Goal: Task Accomplishment & Management: Complete application form

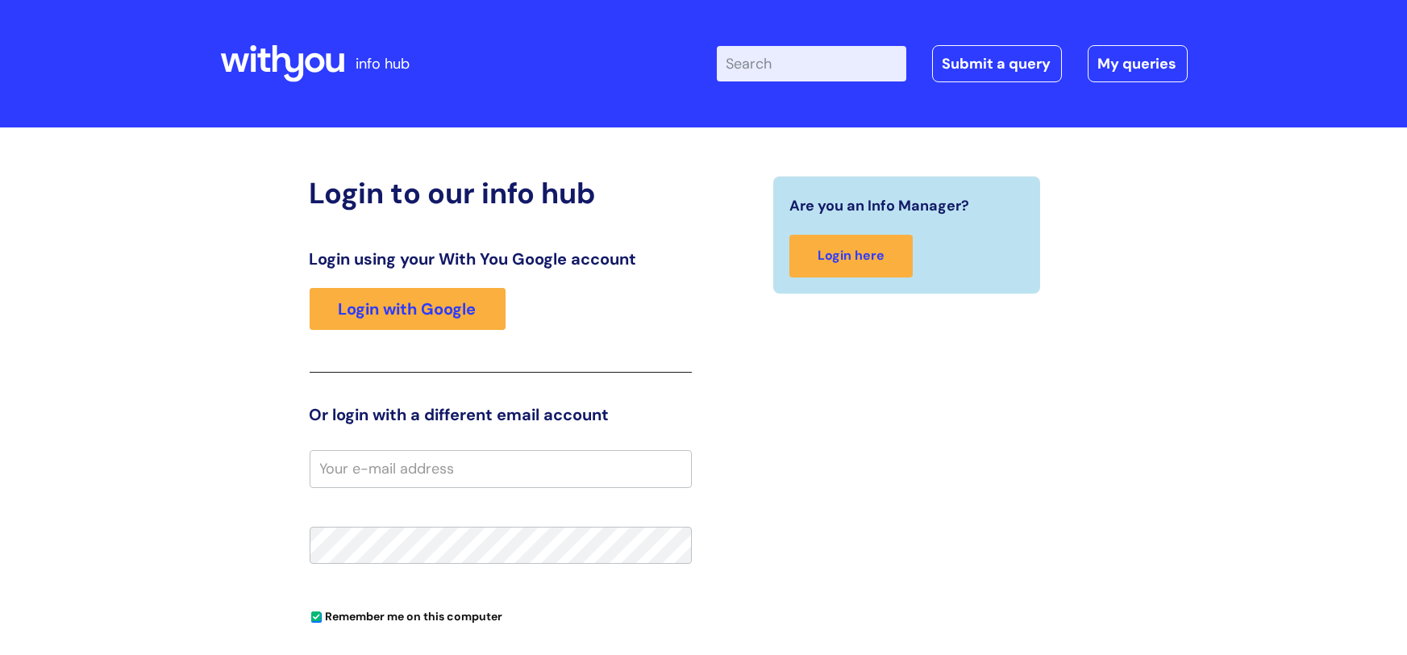
click at [772, 64] on input "Enter your search term here..." at bounding box center [811, 63] width 189 height 35
type input "sickness policy"
click button "Search" at bounding box center [0, 0] width 0 height 0
click at [817, 58] on input "Enter your search term here..." at bounding box center [811, 63] width 189 height 35
type input "sickness policy"
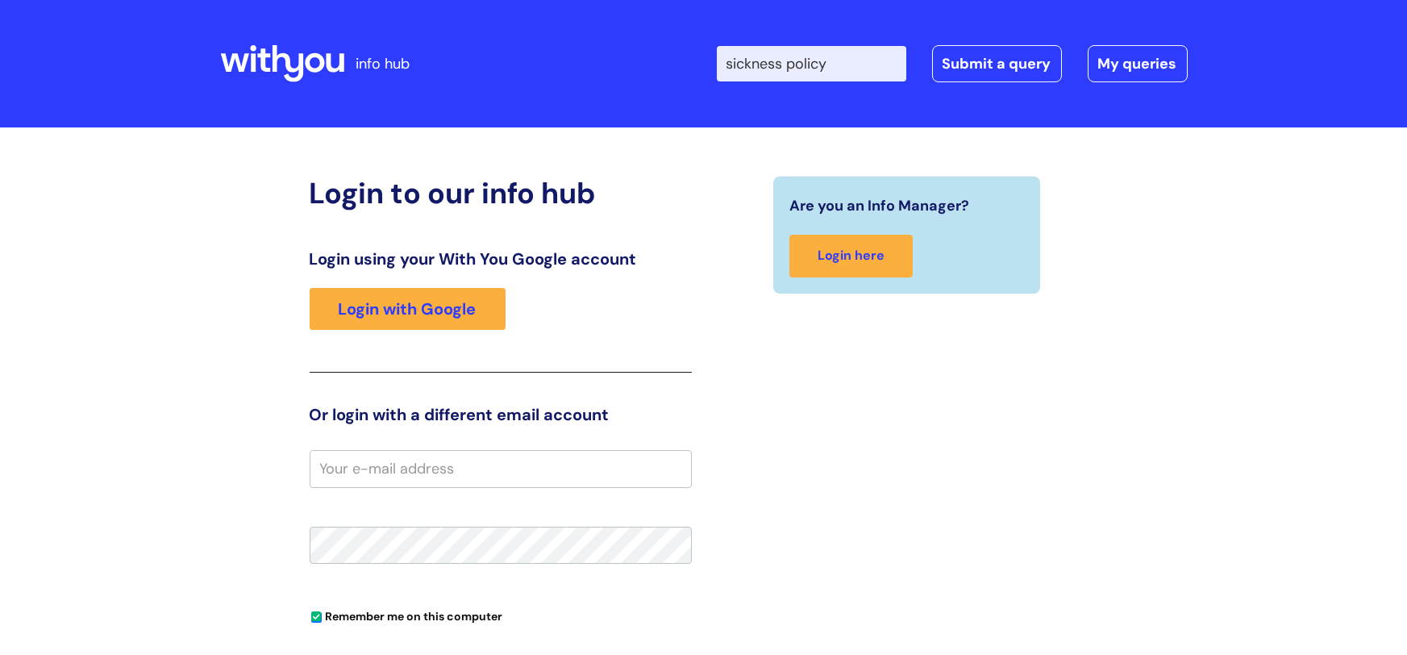
click button "Search" at bounding box center [0, 0] width 0 height 0
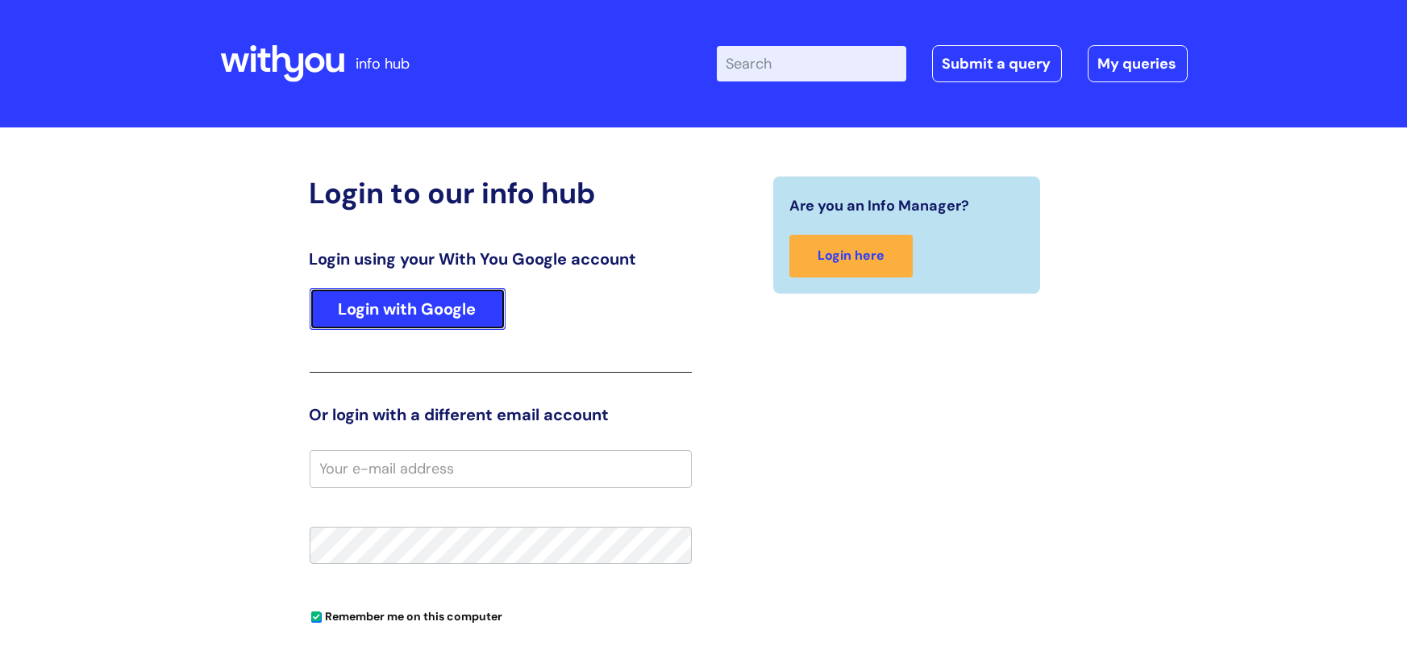
click at [430, 315] on link "Login with Google" at bounding box center [408, 309] width 196 height 42
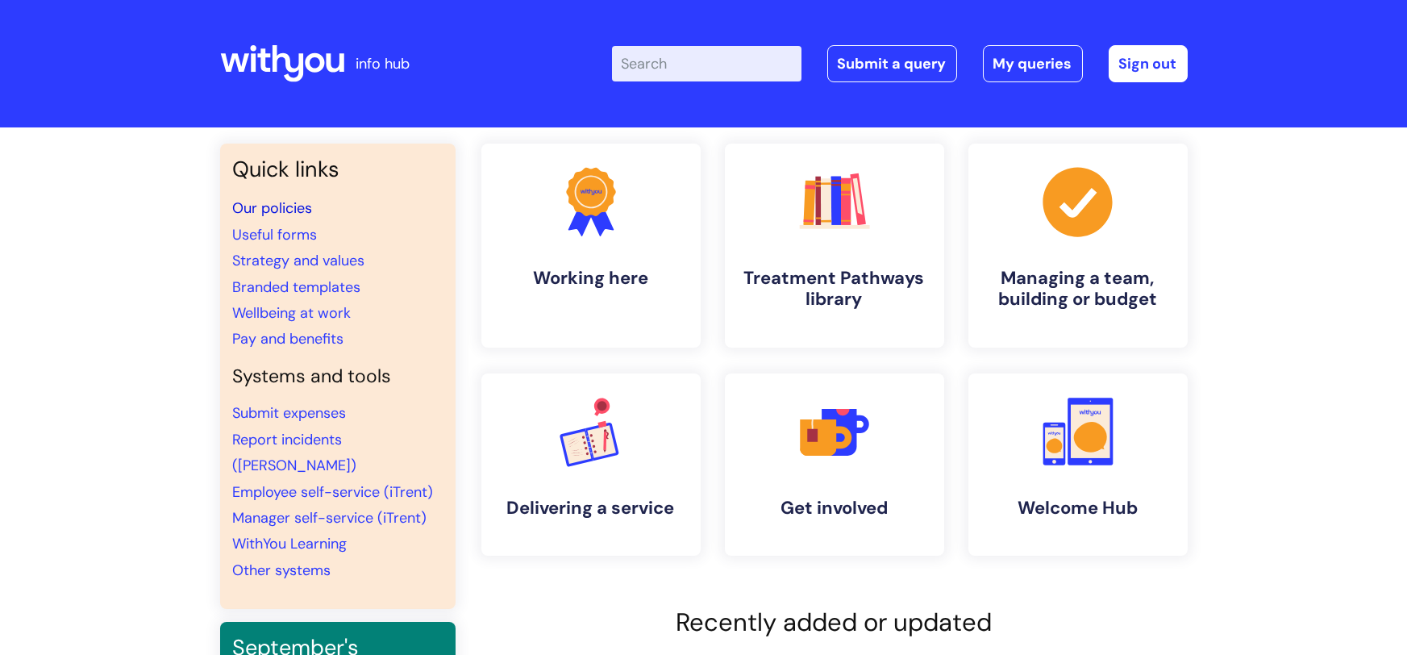
click at [248, 213] on link "Our policies" at bounding box center [273, 207] width 80 height 19
click at [912, 56] on link "Submit a query" at bounding box center [892, 63] width 130 height 37
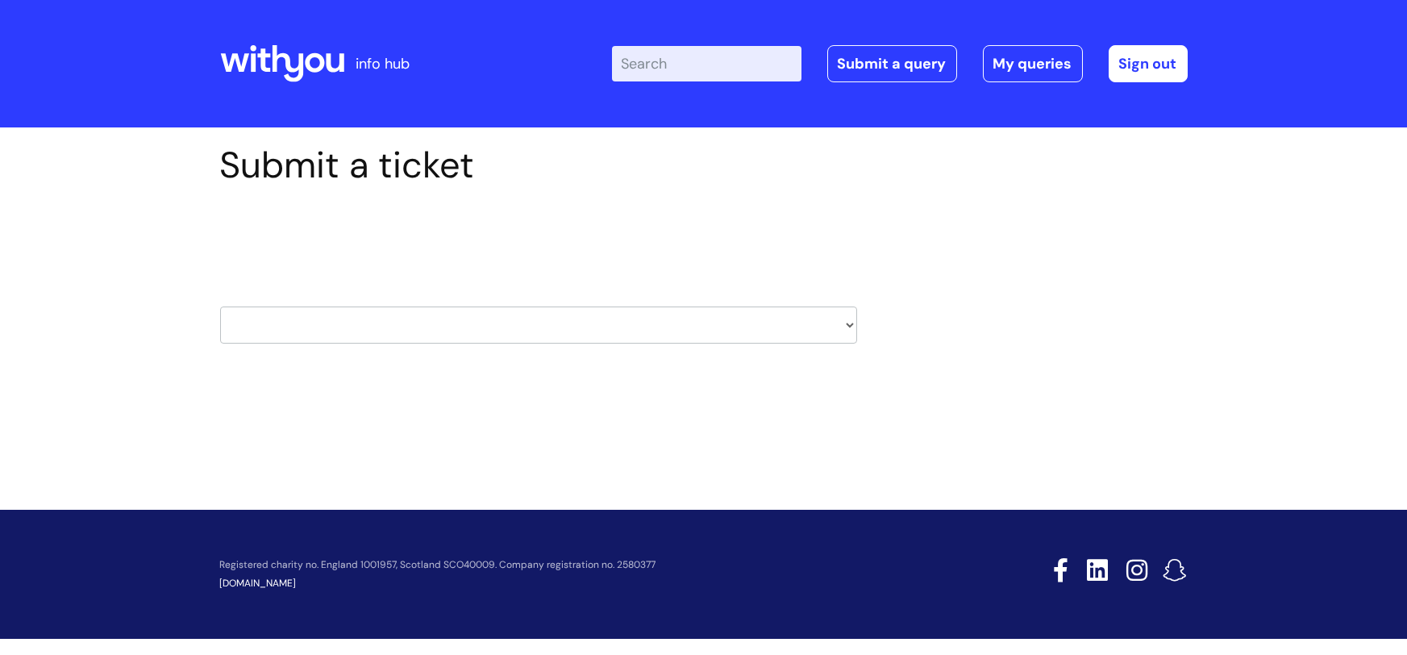
click at [827, 325] on select "HR / People IT and Support Clinical Drug Alerts Finance Accounts Data Support T…" at bounding box center [538, 324] width 637 height 37
select select "hr_/_people"
click at [220, 306] on select "HR / People IT and Support Clinical Drug Alerts Finance Accounts Data Support T…" at bounding box center [538, 324] width 637 height 37
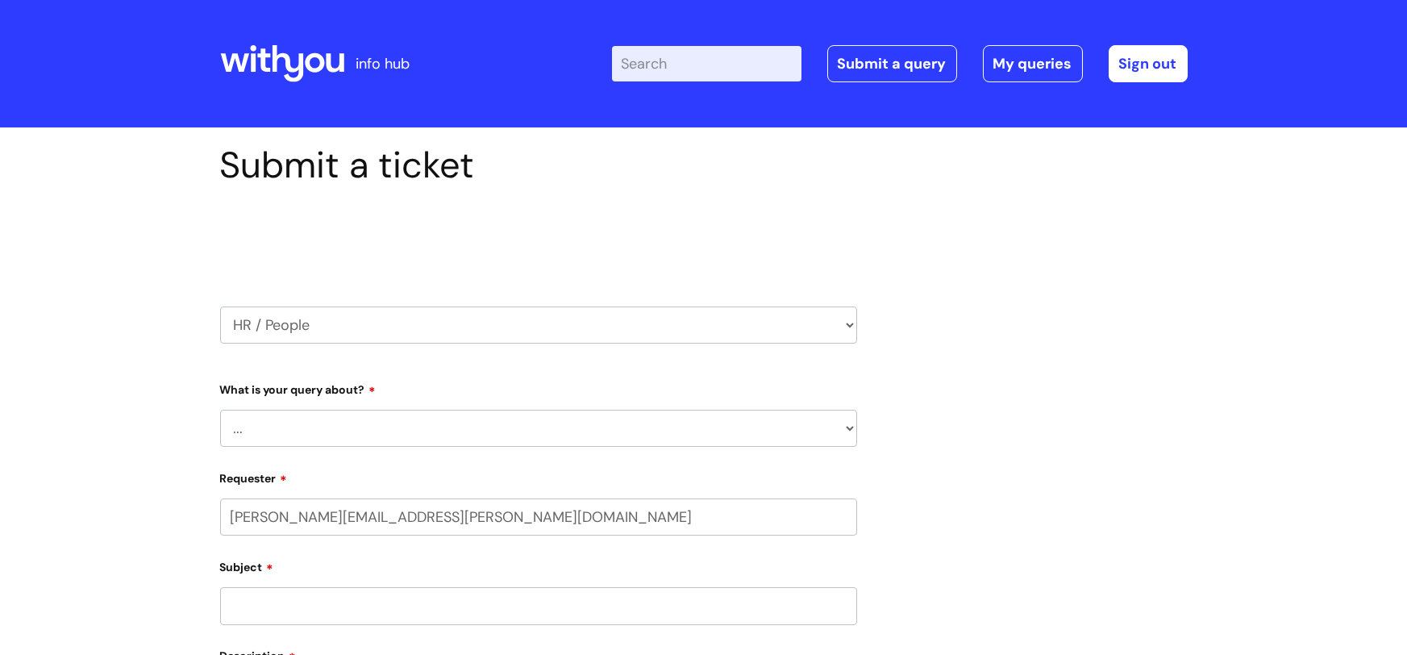
select select "80004157237"
click at [576, 431] on select "... Absence Query Holiday Query Employee change request General HR Query iTrent…" at bounding box center [538, 427] width 637 height 37
select select "Pay Query"
click at [220, 409] on select "... Absence Query Holiday Query Employee change request General HR Query iTrent…" at bounding box center [538, 427] width 637 height 37
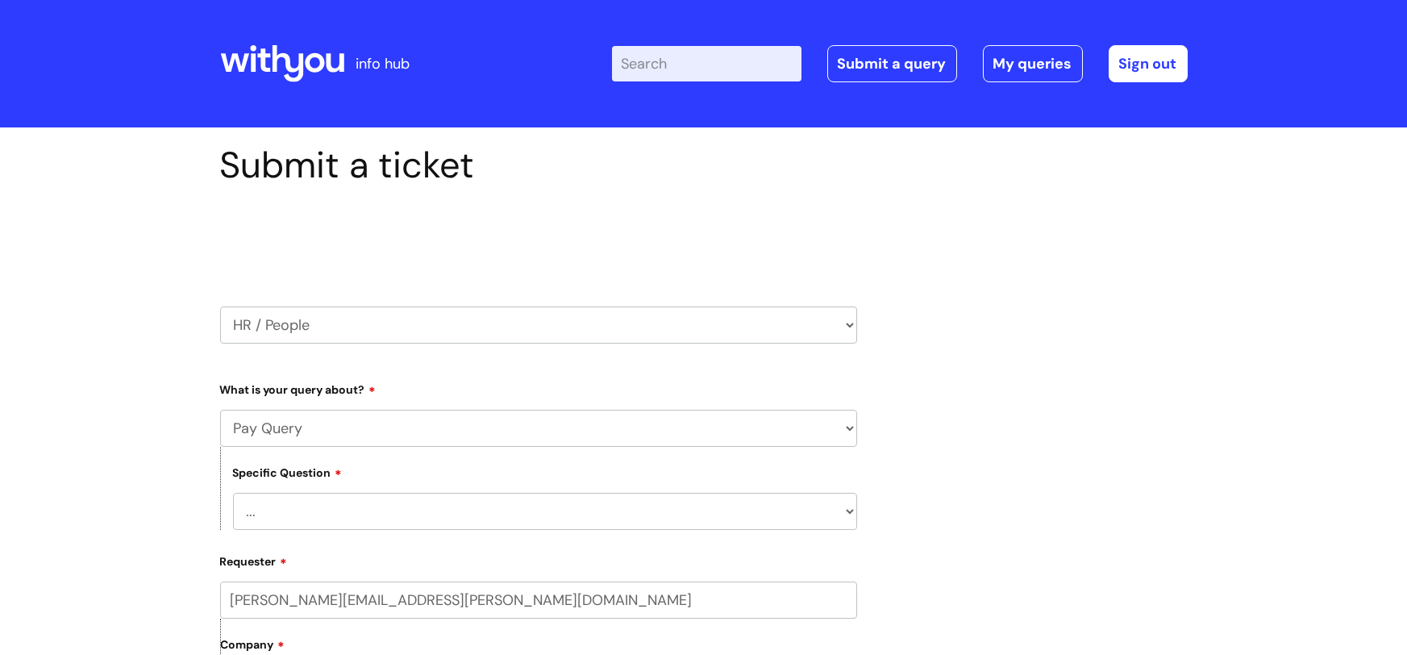
click at [629, 505] on select "... I don’t understand my payslip I think I have been overpaid I think I have b…" at bounding box center [545, 511] width 624 height 37
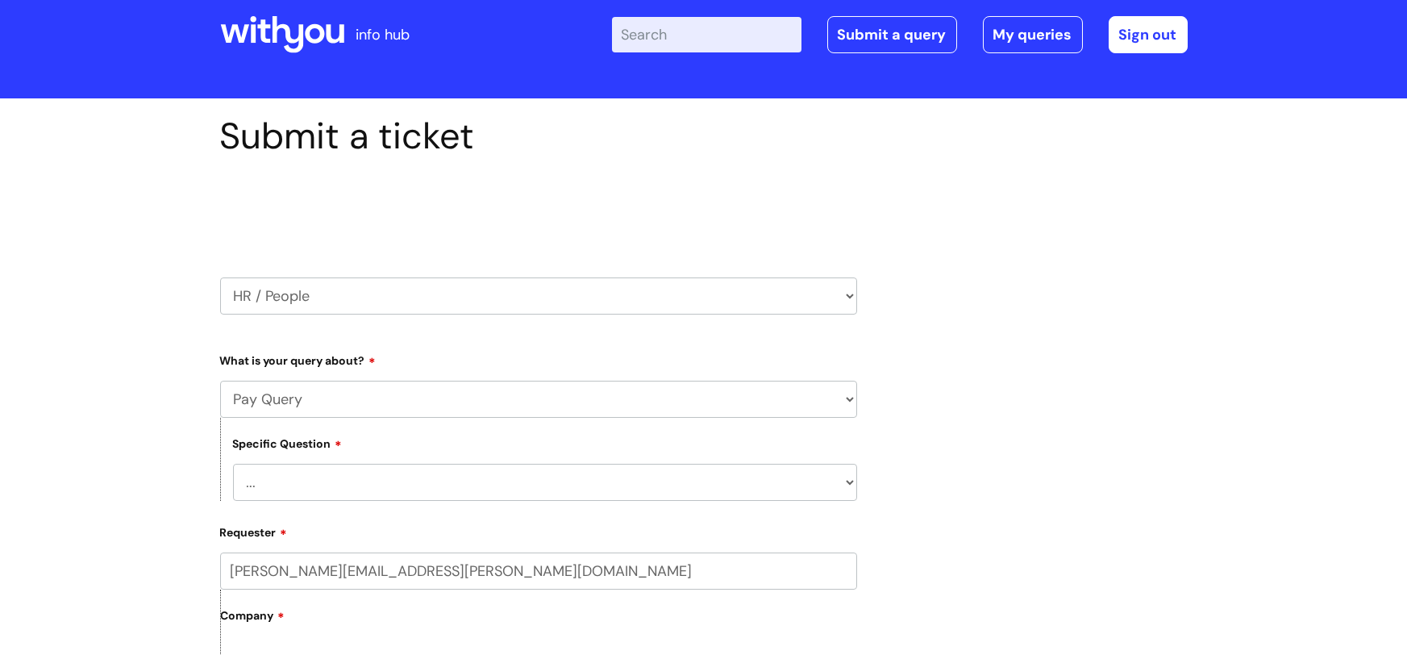
scroll to position [48, 0]
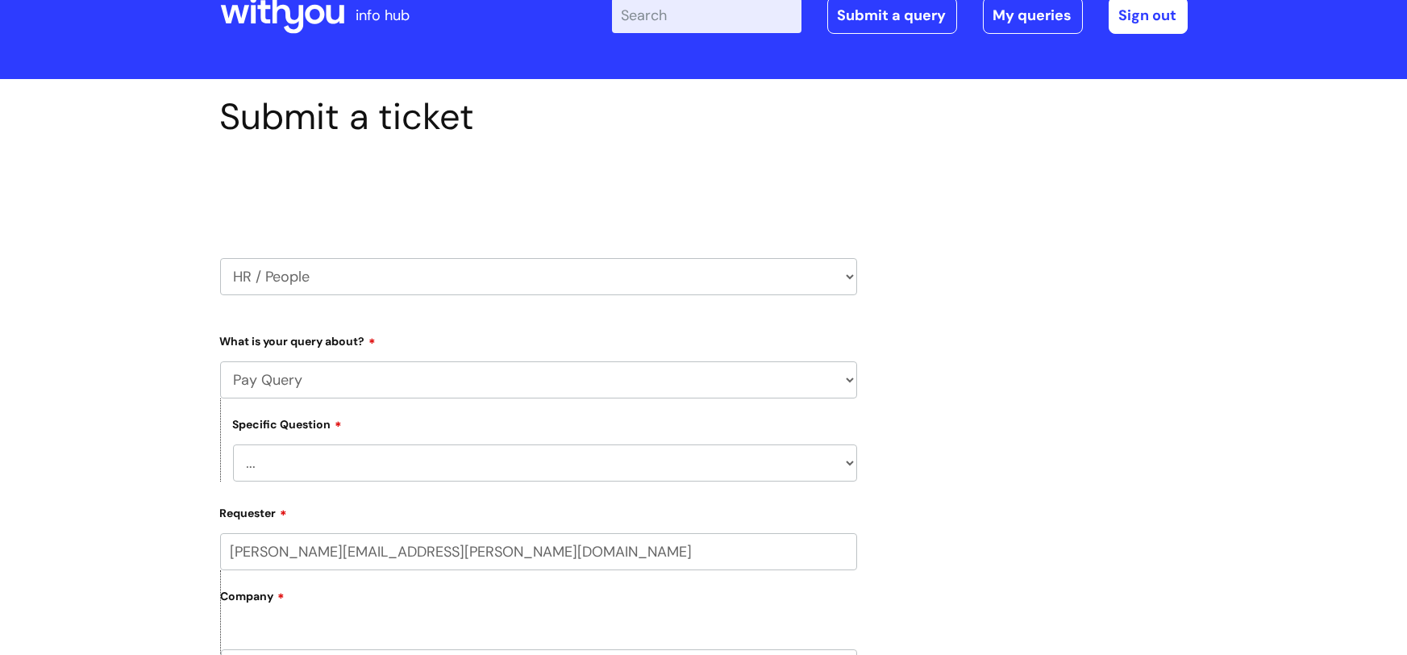
click at [627, 462] on select "... I don’t understand my payslip I think I have been overpaid I think I have b…" at bounding box center [545, 462] width 624 height 37
select select "Other payslip query"
click at [233, 444] on select "... I don’t understand my payslip I think I have been overpaid I think I have b…" at bounding box center [545, 462] width 624 height 37
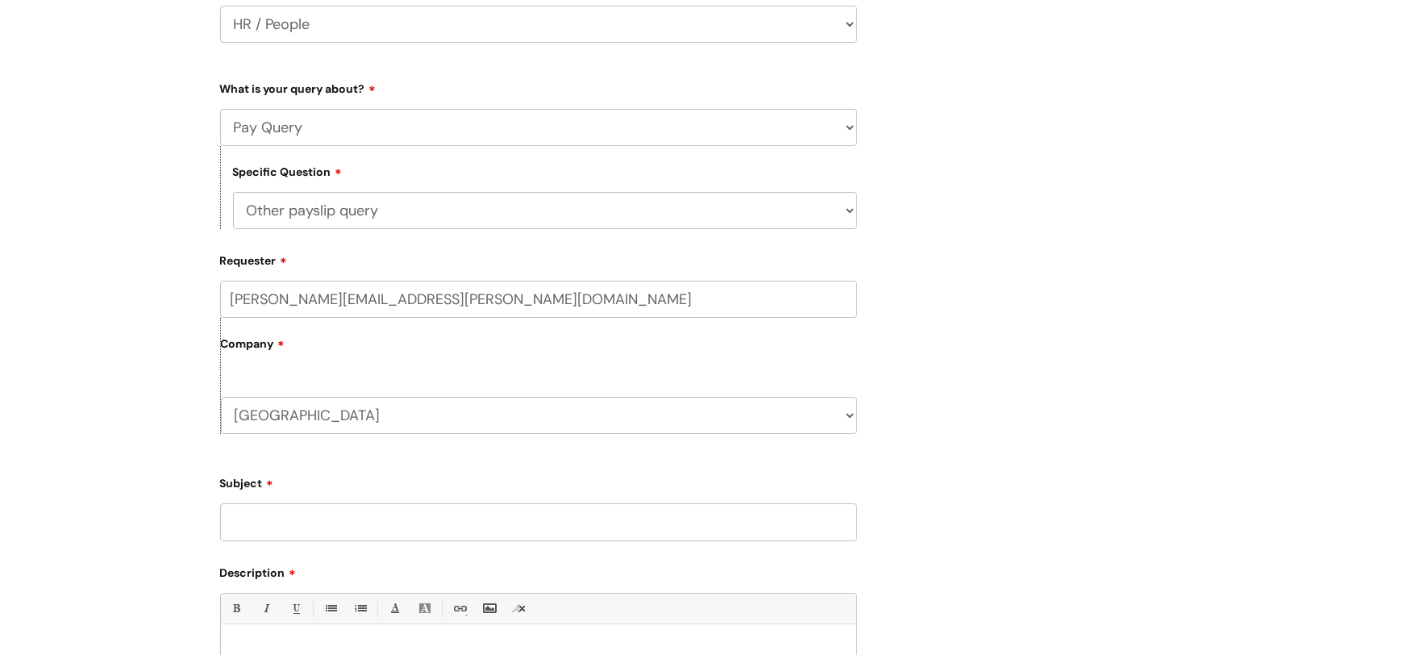
scroll to position [304, 0]
click at [747, 510] on input "Subject" at bounding box center [538, 518] width 637 height 37
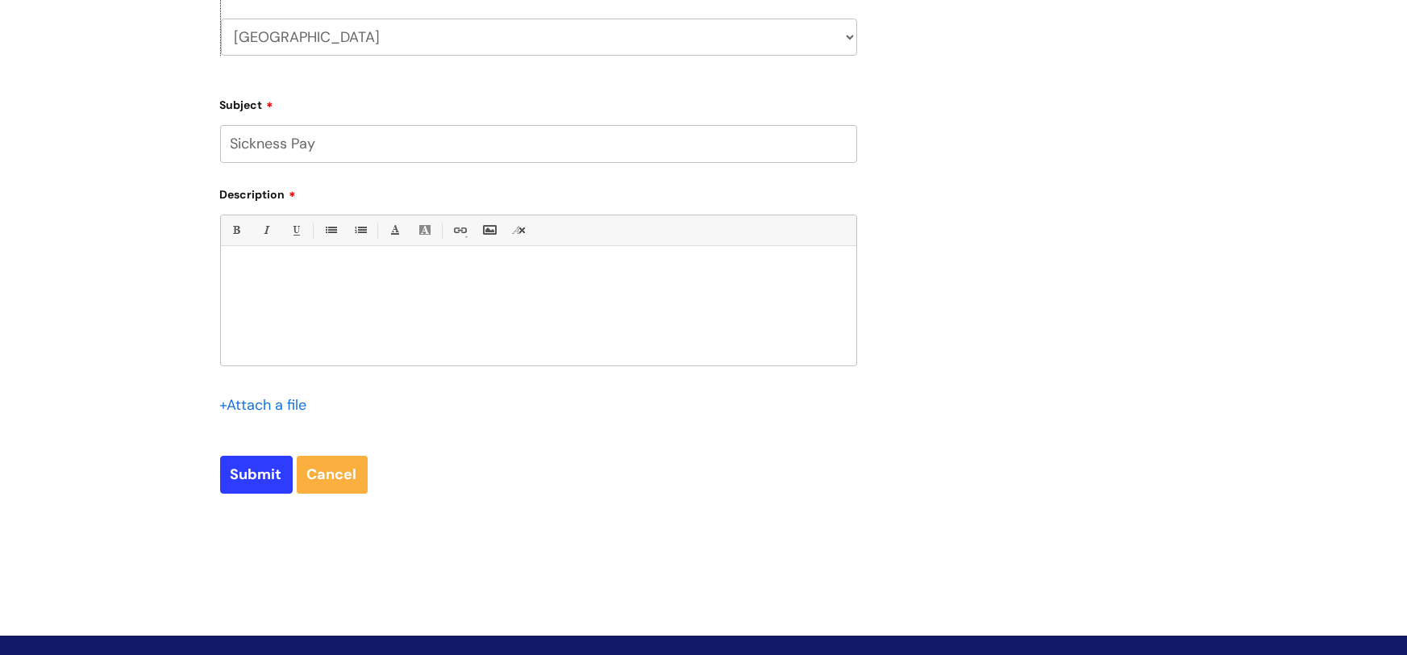
scroll to position [786, 0]
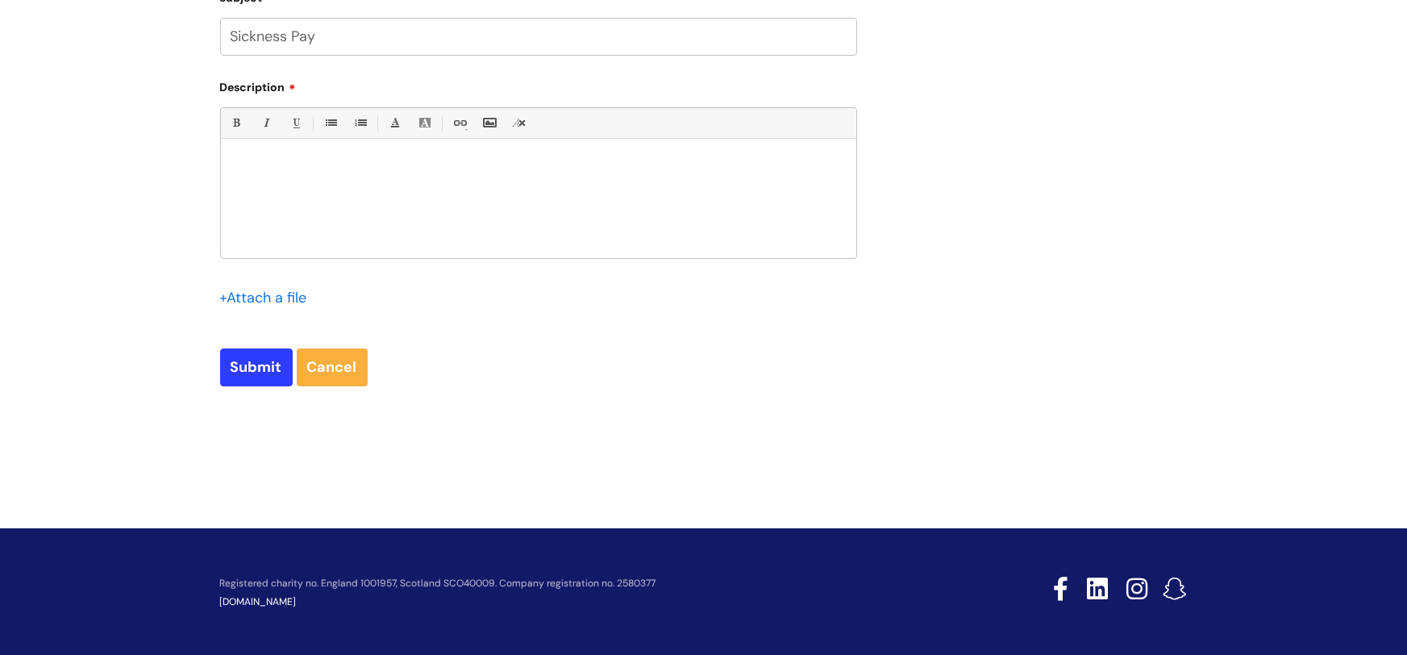
type input "Sickness Pay"
click at [285, 203] on div at bounding box center [538, 202] width 635 height 111
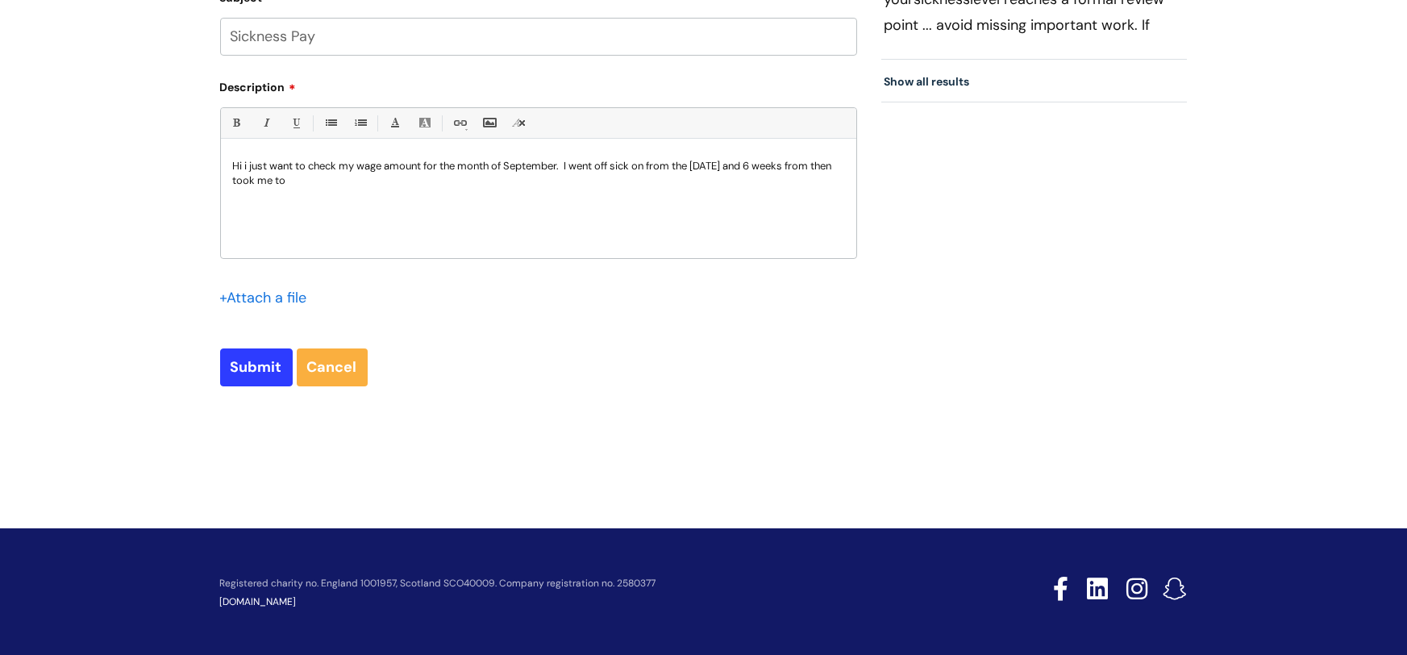
click at [764, 163] on p "Hi i just want to check my wage amount for the month of September. I went off s…" at bounding box center [538, 173] width 611 height 29
click at [415, 183] on p "Hi i just want to check my wage amount for the month of September. I went off s…" at bounding box center [538, 173] width 611 height 29
click at [823, 159] on p "Hi i just want to check my wage amount for the month of September. I went off s…" at bounding box center [538, 166] width 611 height 15
click at [376, 185] on p "Hi i just want to check my wage amount for the month of September. I went off s…" at bounding box center [538, 173] width 611 height 29
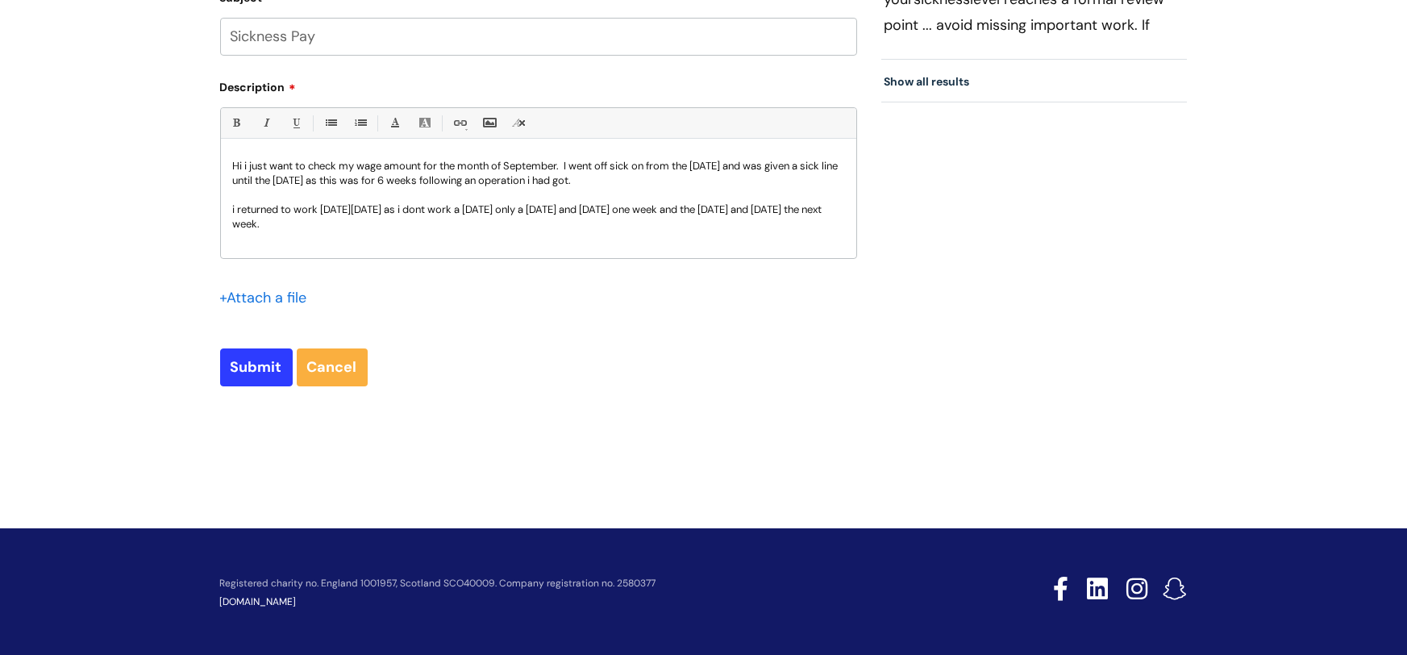
click at [234, 206] on p "i returned to work on Tuesday 2nd September as i dont work a MOnday only a Tues…" at bounding box center [538, 216] width 611 height 29
click at [552, 203] on p "I returned to work on Tuesday 2nd September as i dont work a MOnday only a Tues…" at bounding box center [538, 216] width 611 height 29
click at [465, 220] on p "I returned to work on Tuesday 2nd September as i dont work a Monday only a Tues…" at bounding box center [538, 216] width 611 height 29
click at [234, 247] on p "i was under the impression that i got paid for the first 6 weeks and then if of…" at bounding box center [538, 252] width 611 height 15
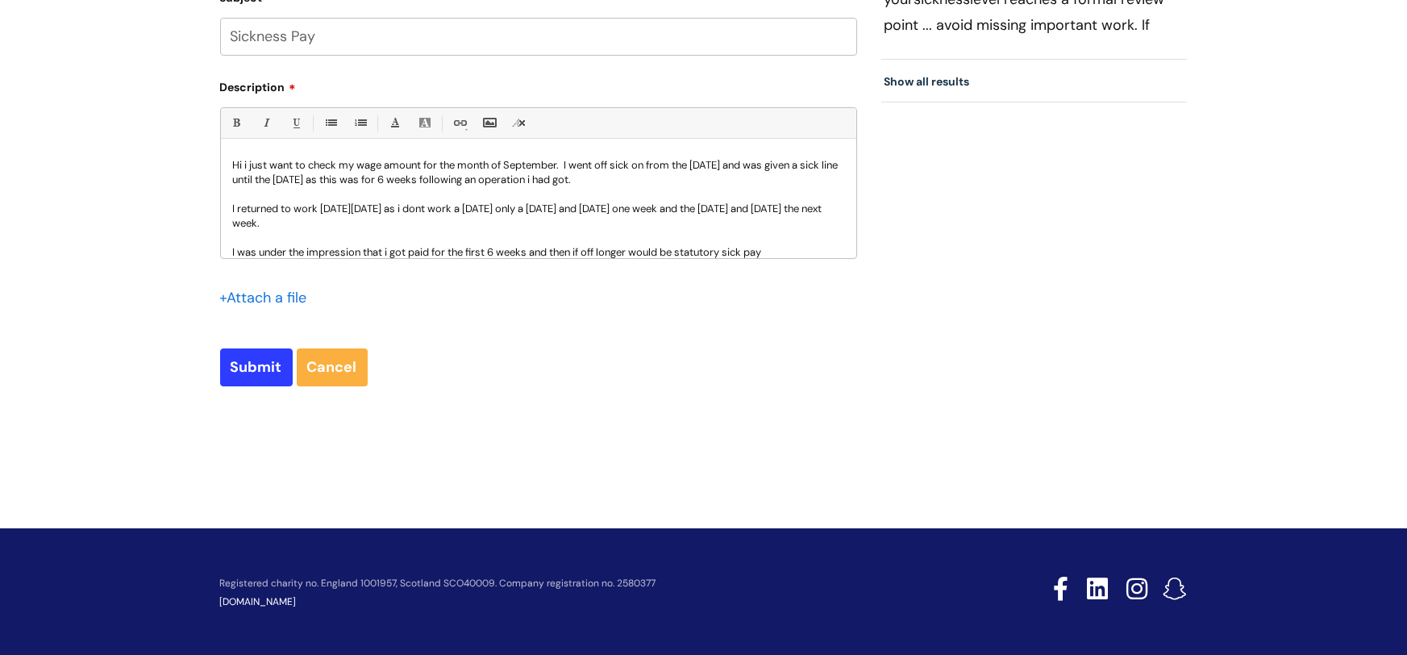
click at [778, 247] on p "I was under the impression that i got paid for the first 6 weeks and then if of…" at bounding box center [538, 252] width 611 height 15
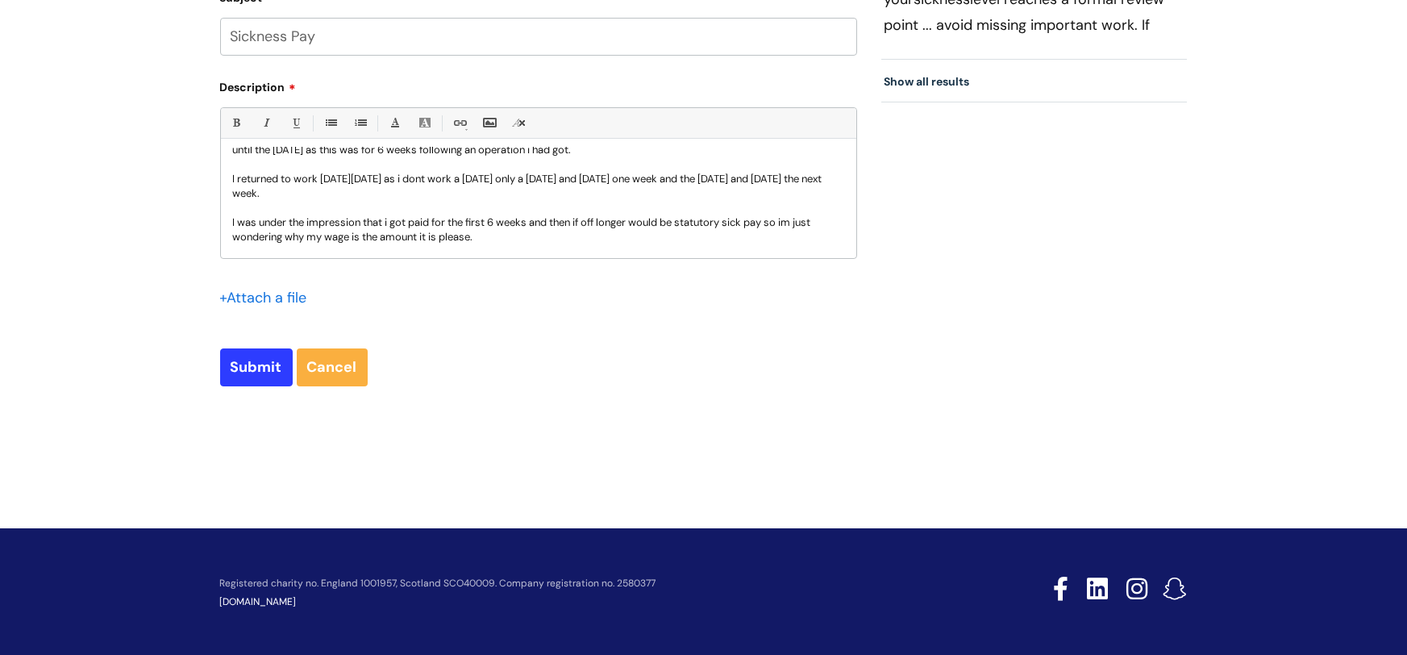
scroll to position [45, 0]
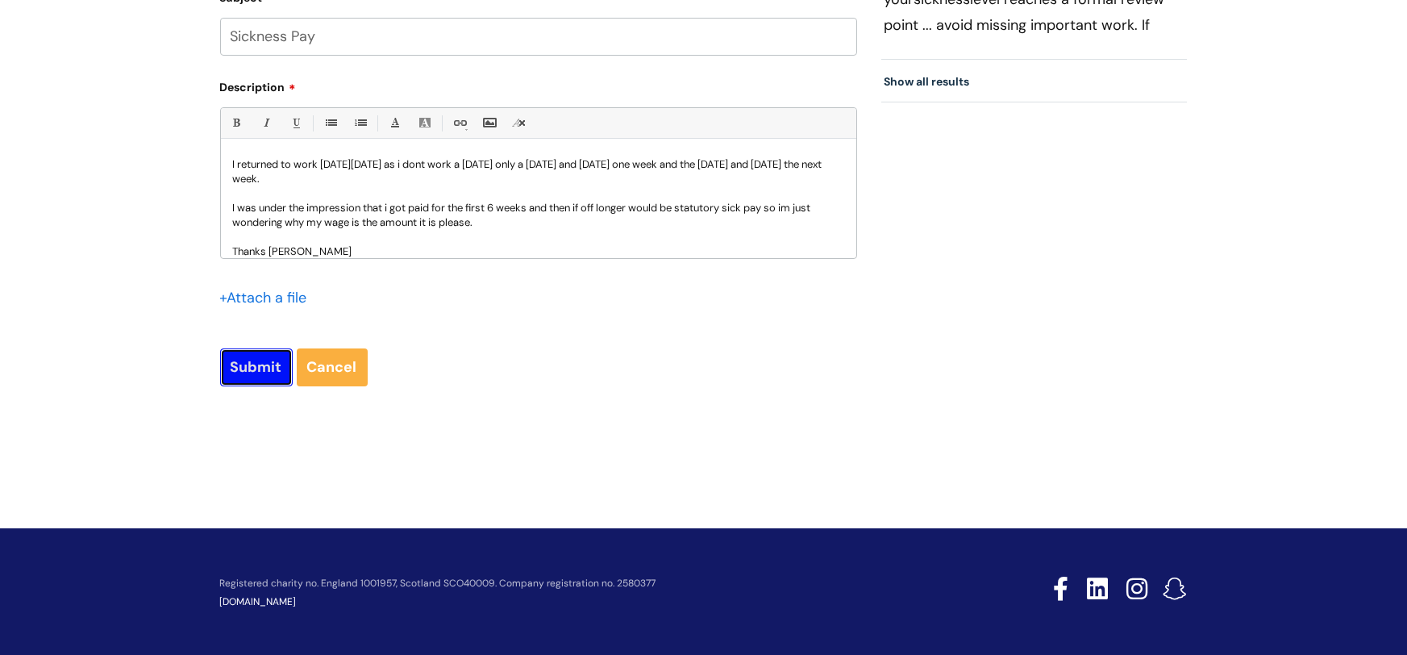
click at [251, 375] on input "Submit" at bounding box center [256, 366] width 73 height 37
type input "Please Wait..."
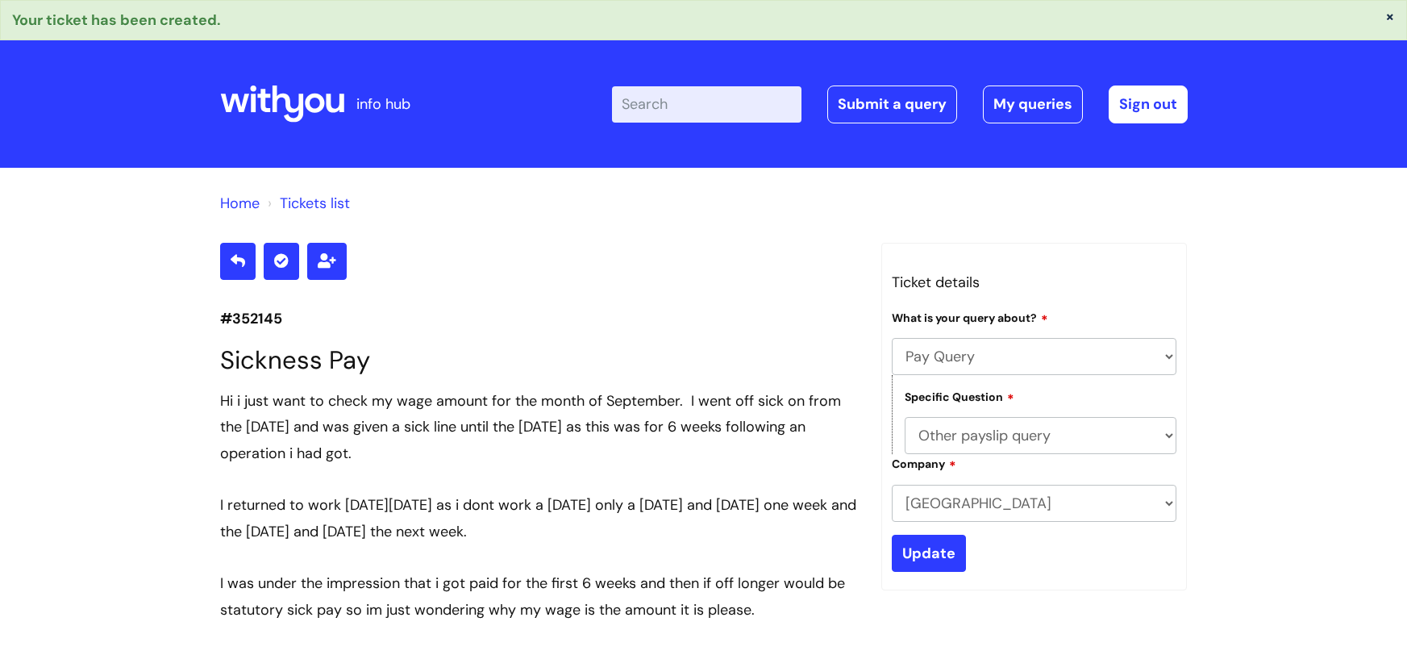
select select "Pay Query"
select select "Other payslip query"
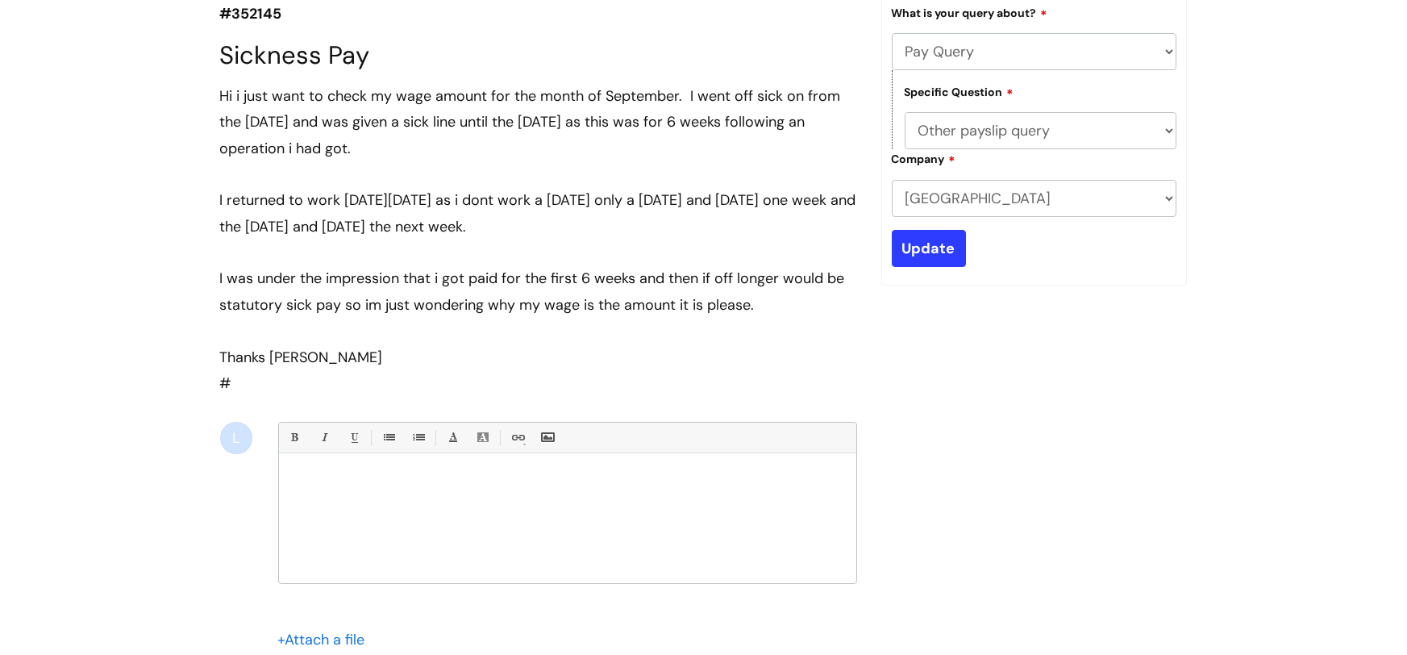
scroll to position [67, 0]
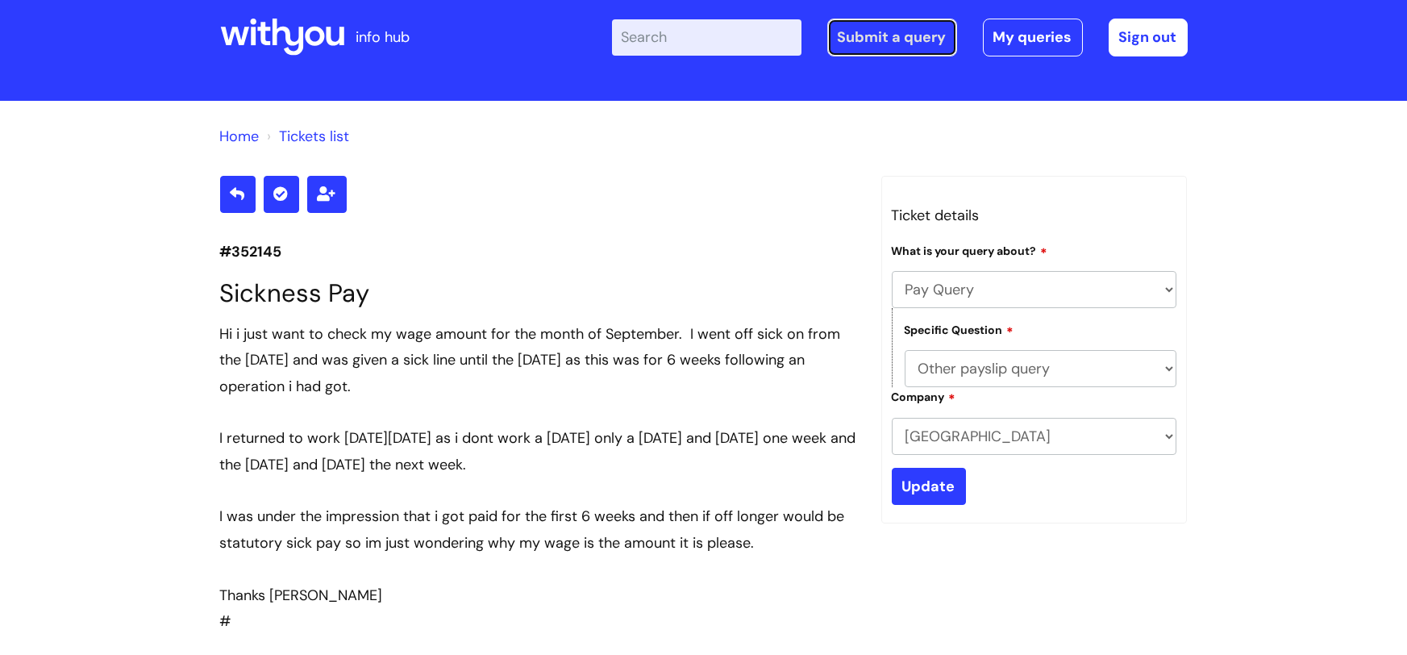
click at [908, 29] on link "Submit a query" at bounding box center [892, 37] width 130 height 37
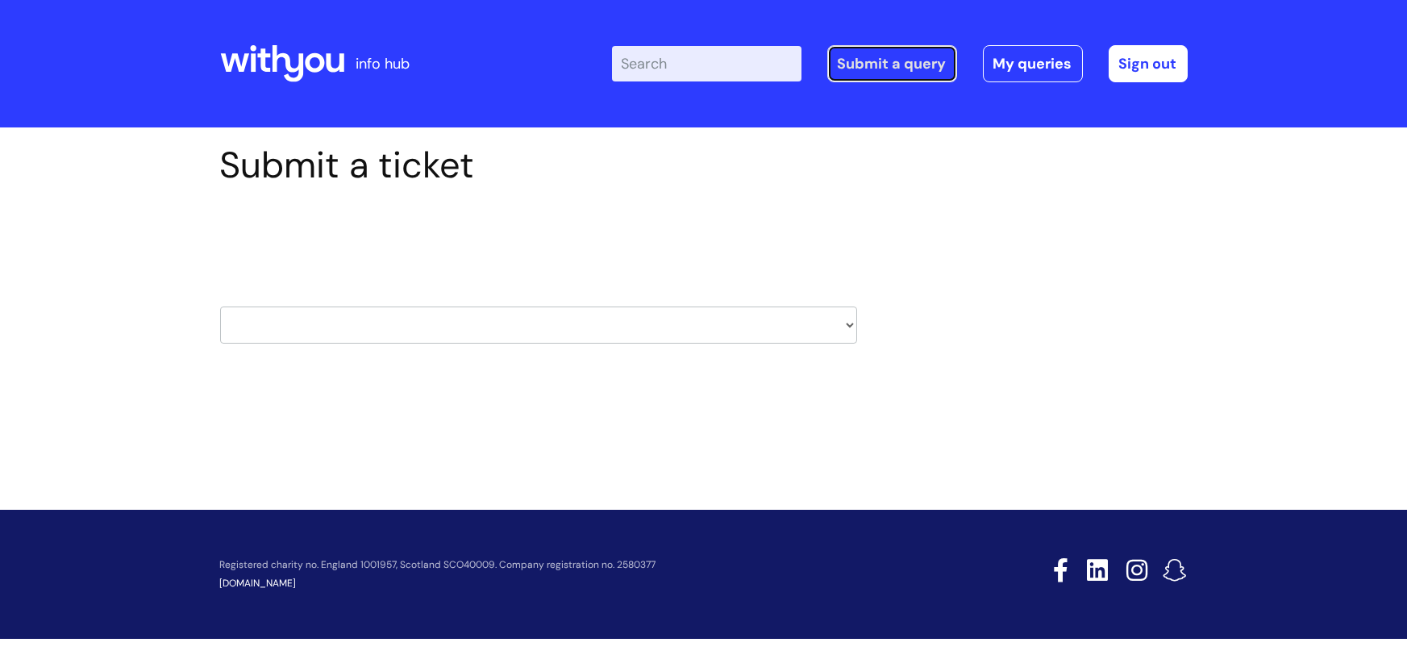
click at [883, 72] on link "Submit a query" at bounding box center [892, 63] width 130 height 37
click at [907, 65] on link "Submit a query" at bounding box center [892, 63] width 130 height 37
click at [850, 329] on select "HR / People IT and Support Clinical Drug Alerts Finance Accounts Data Support T…" at bounding box center [538, 324] width 637 height 37
select select "hr_/_people"
click at [220, 306] on select "HR / People IT and Support Clinical Drug Alerts Finance Accounts Data Support T…" at bounding box center [538, 324] width 637 height 37
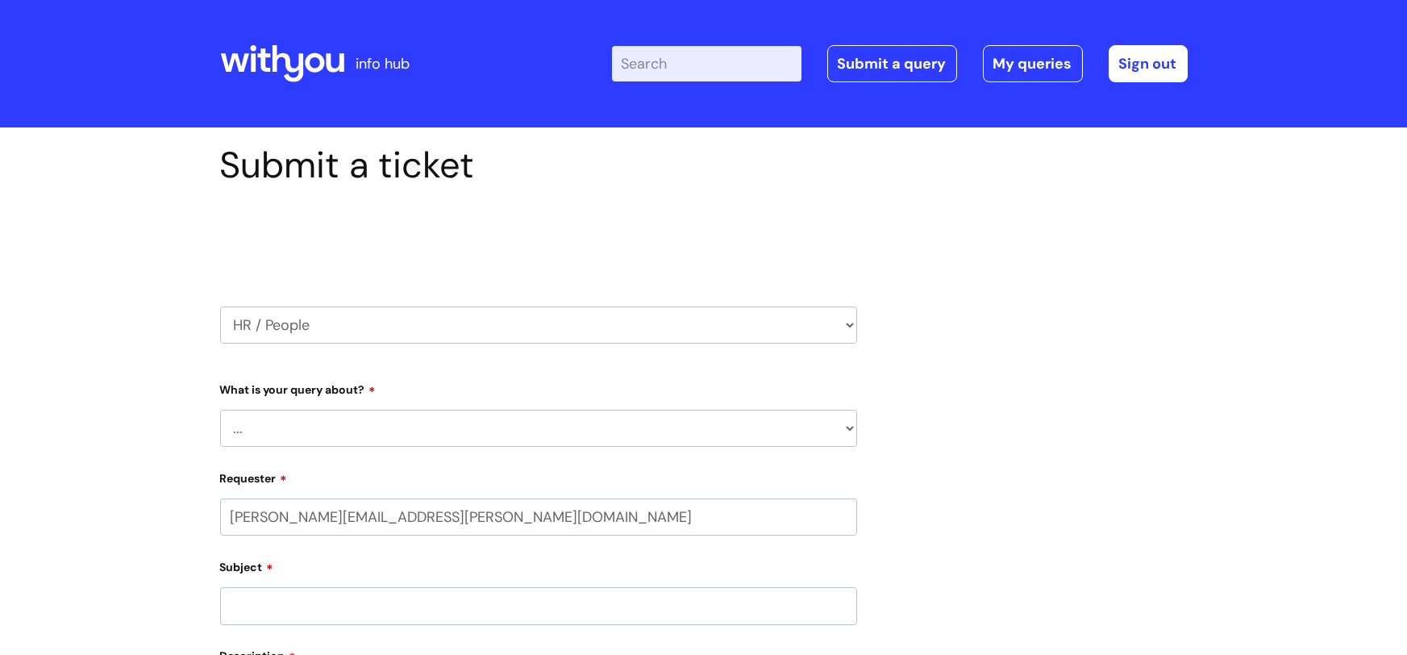
select select "80004157237"
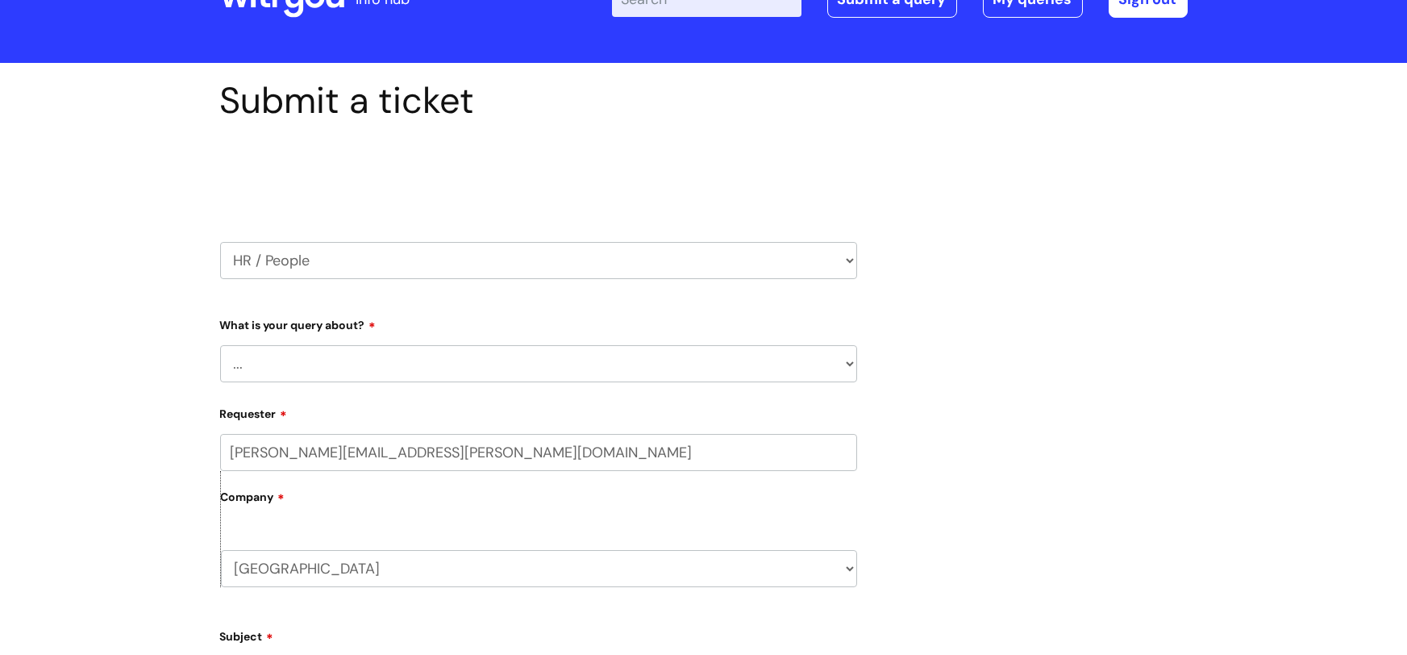
click at [479, 360] on select "... Absence Query Holiday Query Employee change request General HR Query iTrent…" at bounding box center [538, 363] width 637 height 37
select select "Holiday Query"
click at [220, 345] on select "... Absence Query Holiday Query Employee change request General HR Query iTrent…" at bounding box center [538, 363] width 637 height 37
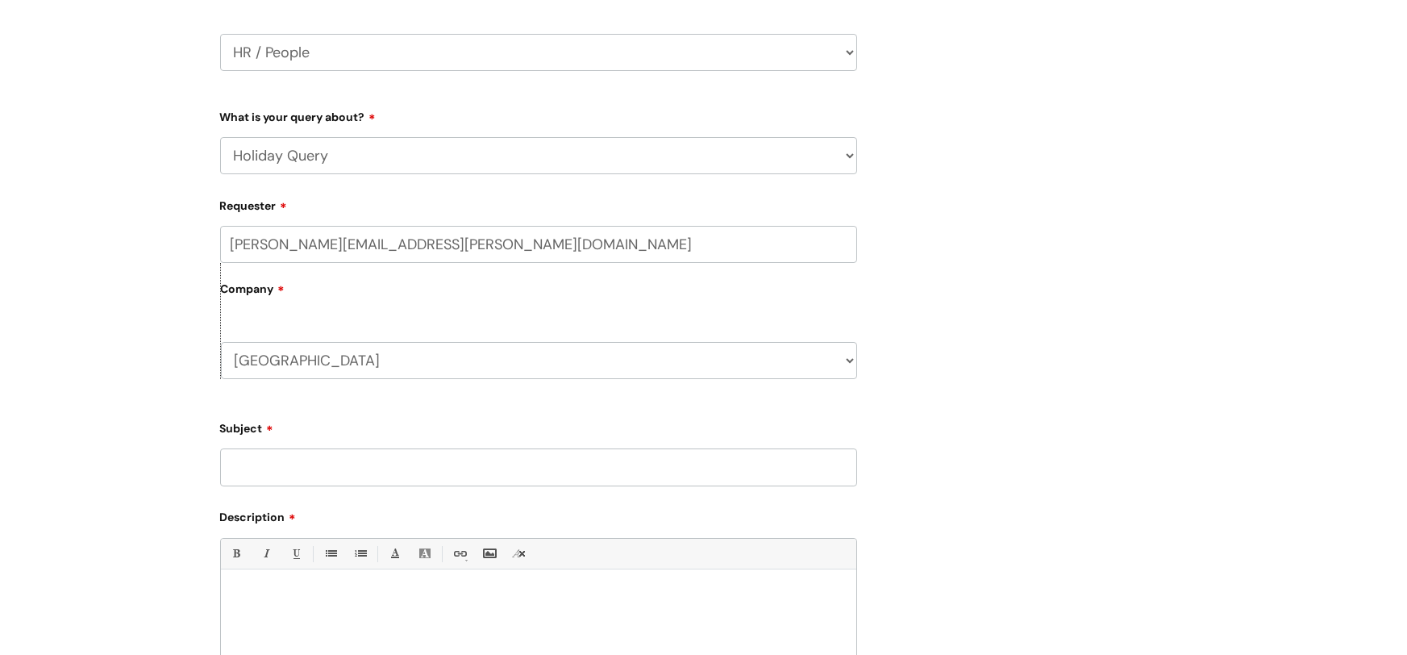
scroll to position [300, 0]
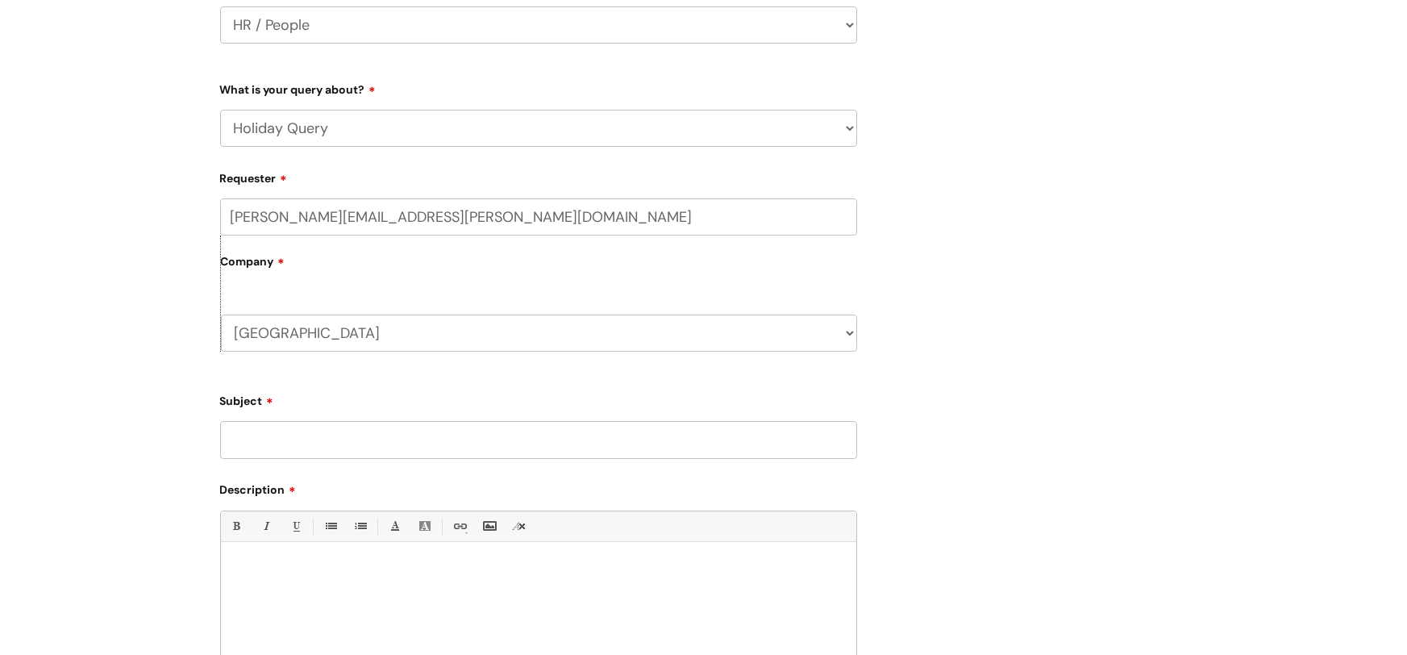
click at [286, 435] on input "Subject" at bounding box center [538, 439] width 637 height 37
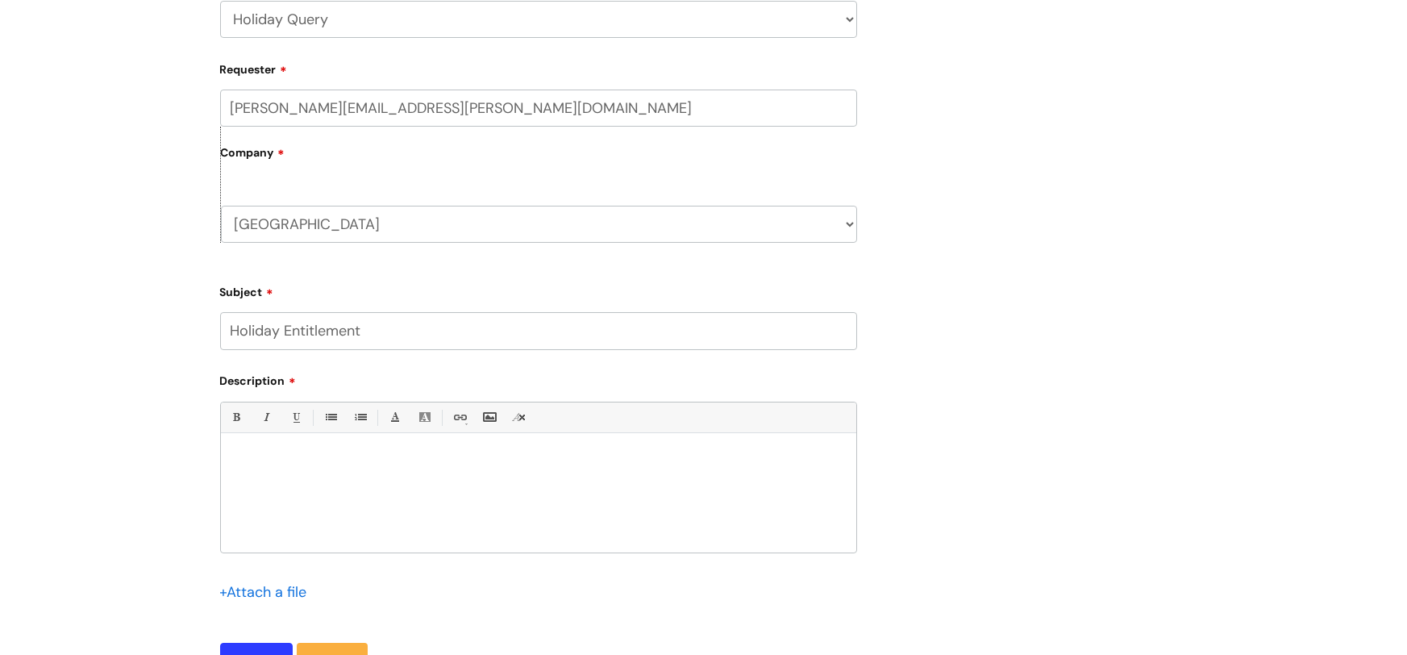
scroll to position [416, 0]
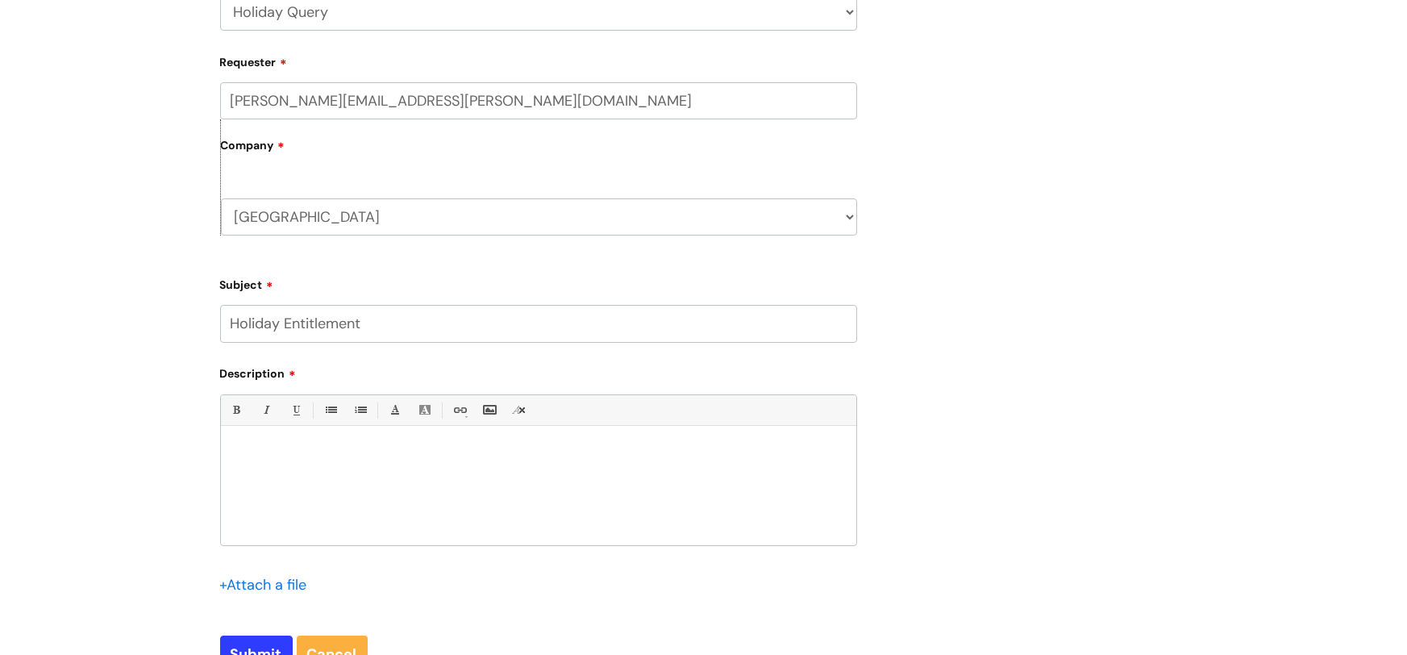
type input "Holiday Entitlement"
click at [347, 472] on div at bounding box center [538, 489] width 635 height 111
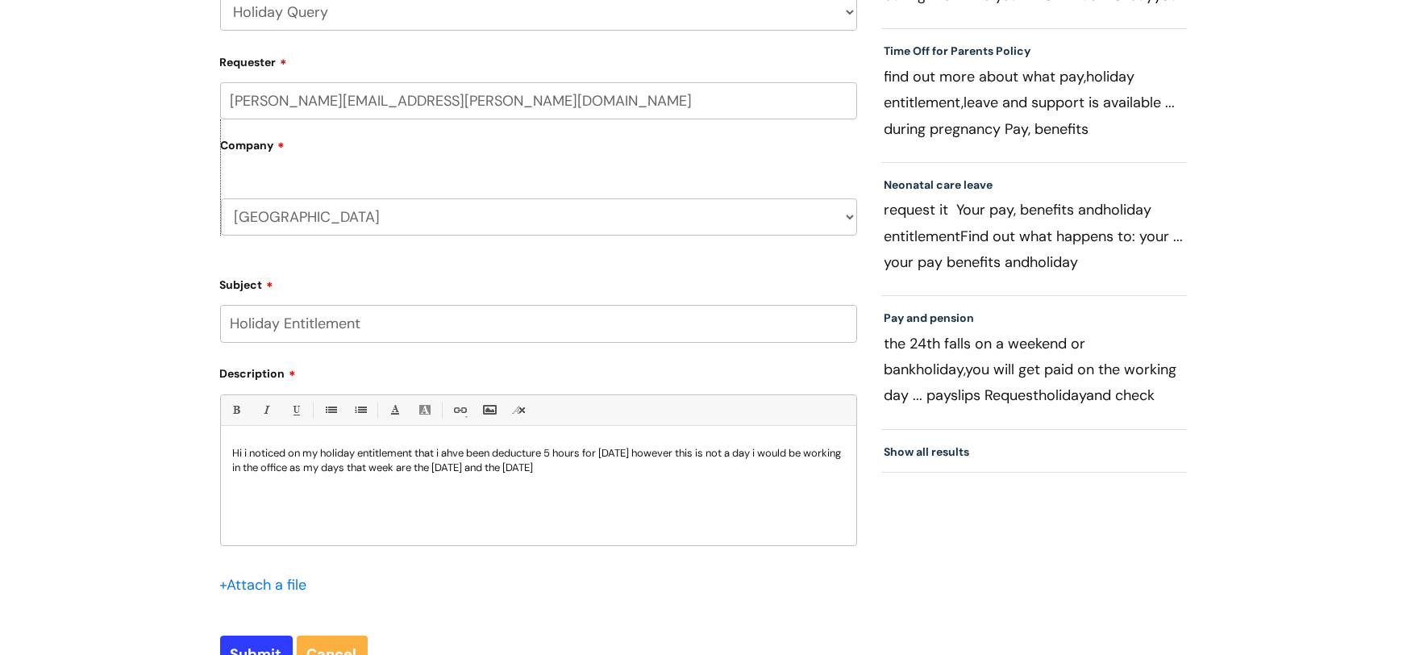
click at [460, 450] on p "Hi i noticed on my holiday entitlement that i ahve been deducture 5 hours for F…" at bounding box center [538, 460] width 611 height 29
click at [551, 447] on p "Hi i noticed on my holiday entitlement that i have been deducture 5 hours for F…" at bounding box center [538, 460] width 611 height 29
click at [684, 467] on p "Hi i noticed on my holiday entitlement that i have been deducted 5 hours for Fr…" at bounding box center [538, 460] width 611 height 29
click at [242, 644] on input "Submit" at bounding box center [256, 653] width 73 height 37
type input "Please Wait..."
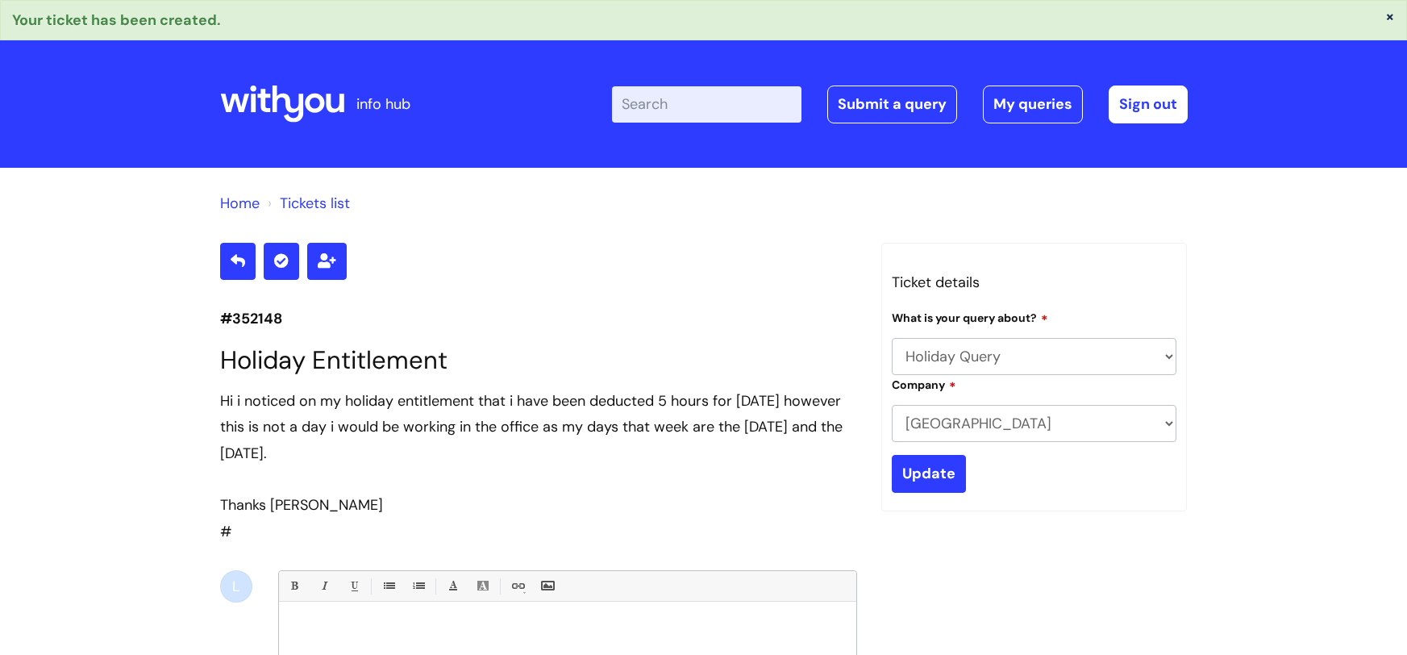
select select "Holiday Query"
